Goal: Information Seeking & Learning: Learn about a topic

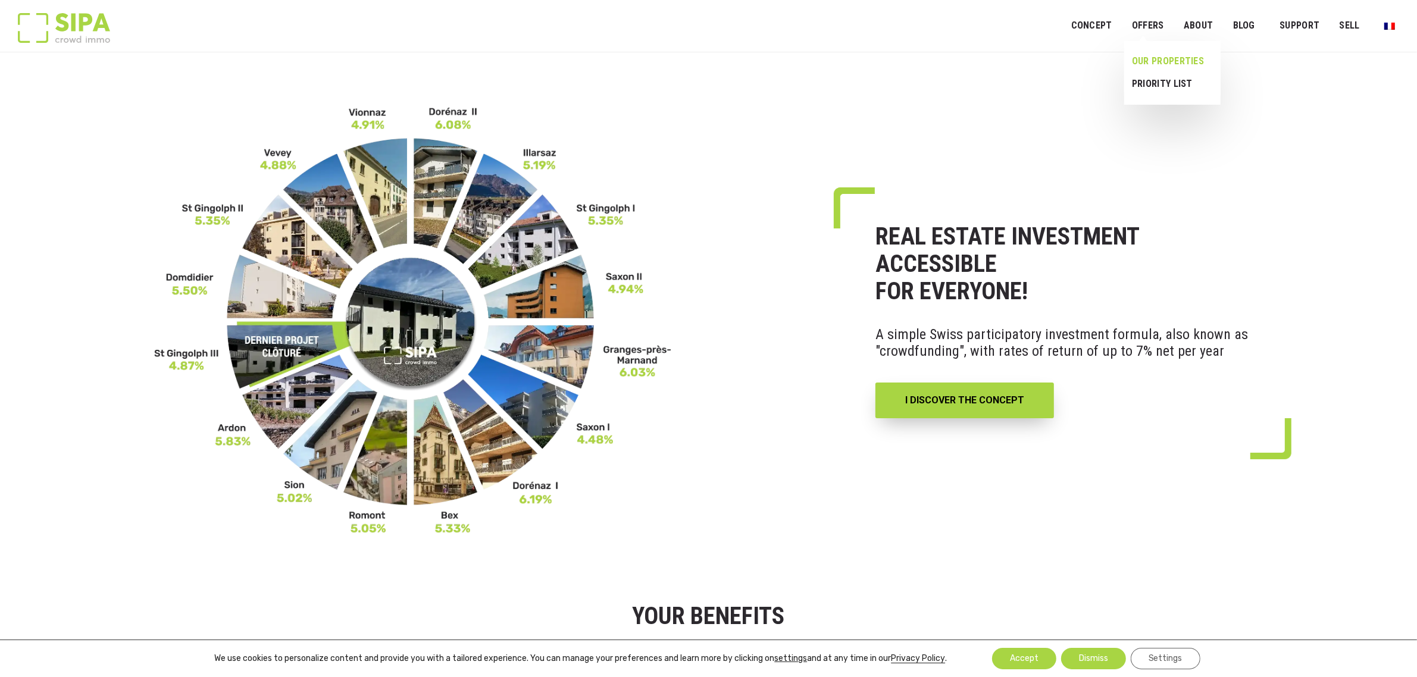
click at [1164, 62] on font "OUR PROPERTIES" at bounding box center [1168, 60] width 72 height 11
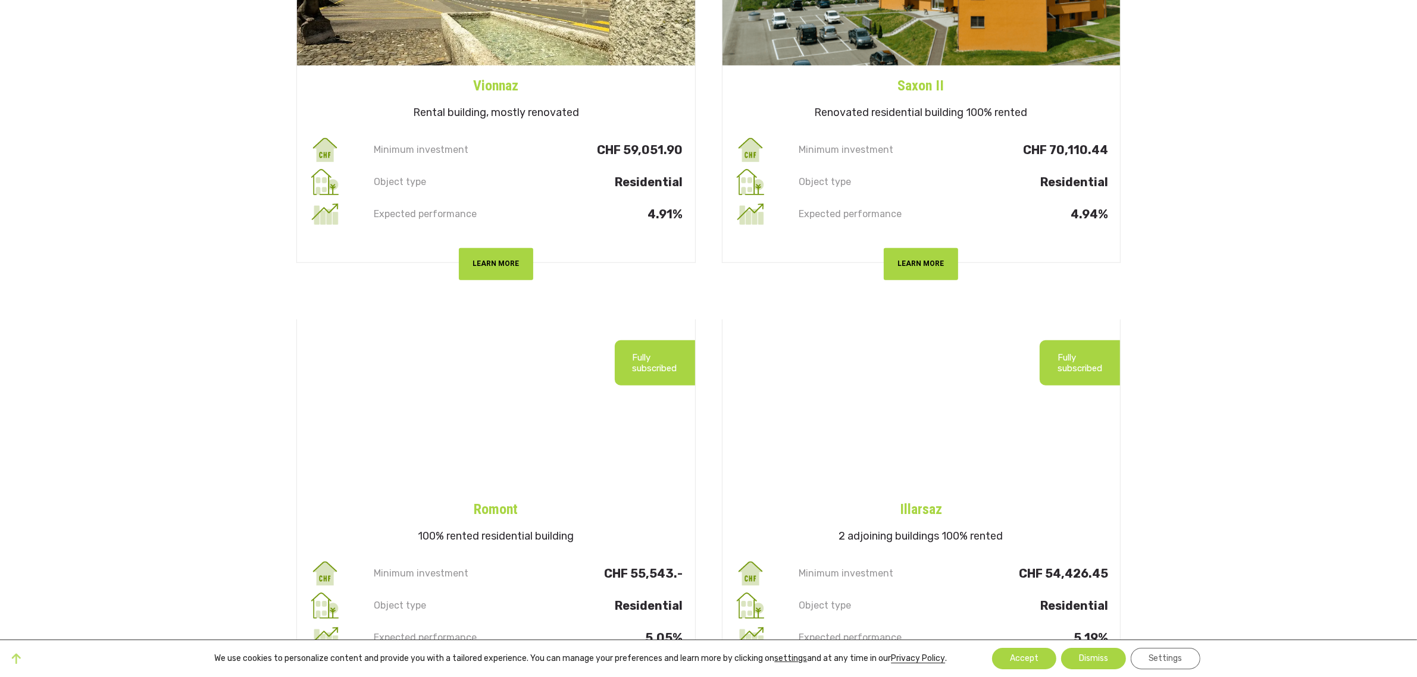
scroll to position [521, 0]
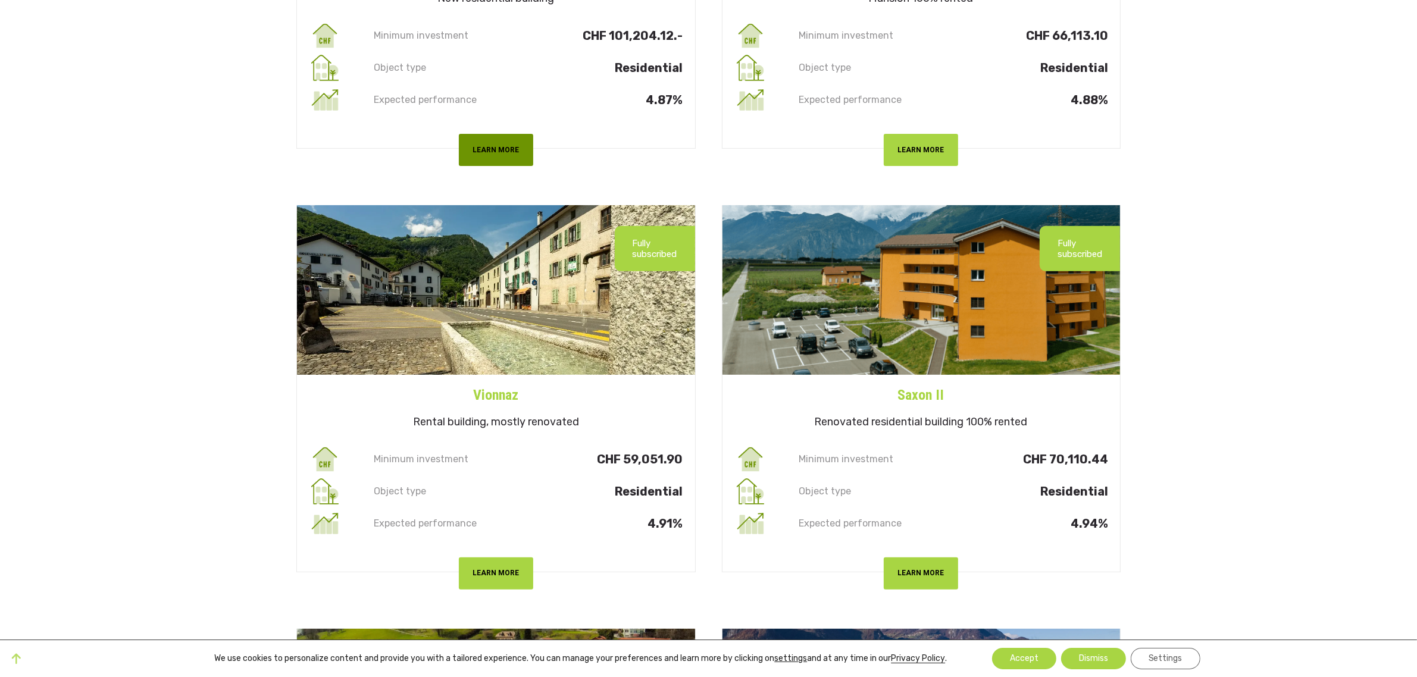
click at [505, 150] on font "LEARN MORE" at bounding box center [495, 150] width 46 height 8
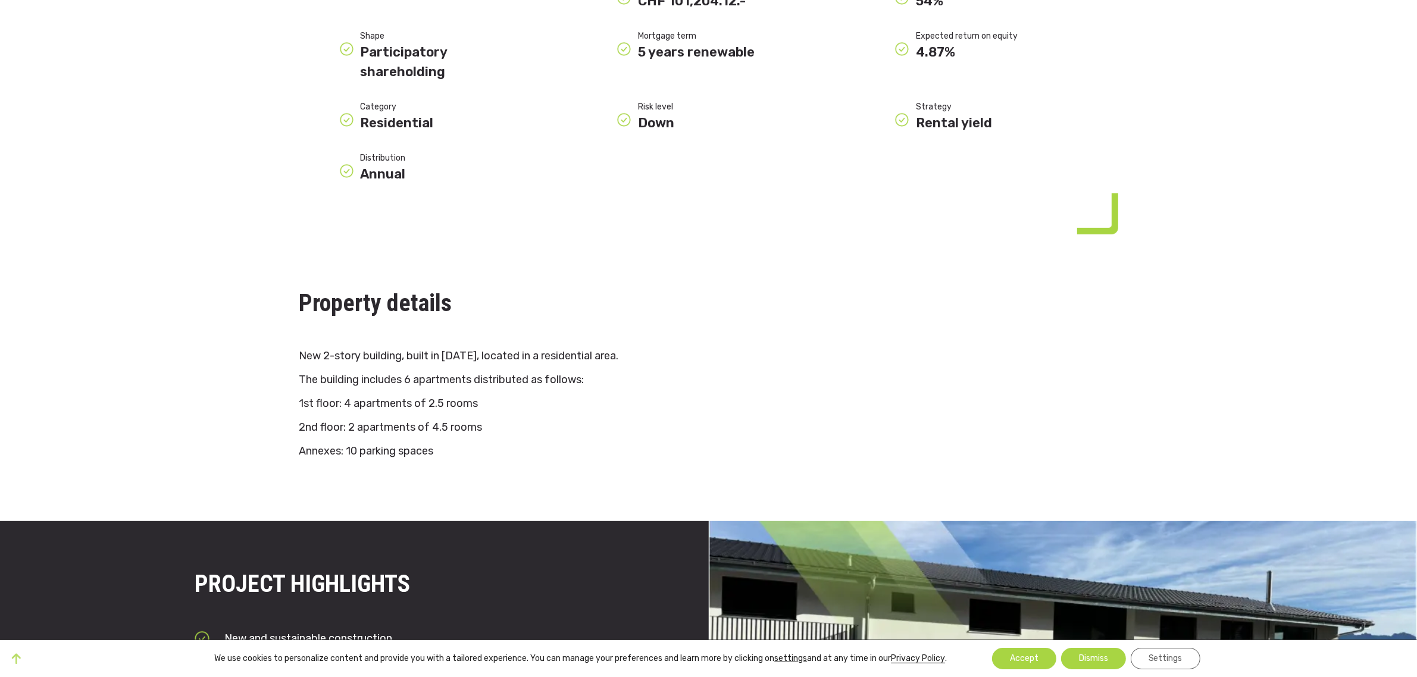
scroll to position [569, 0]
